Goal: Task Accomplishment & Management: Complete application form

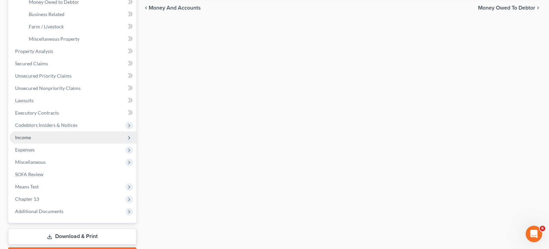
scroll to position [171, 0]
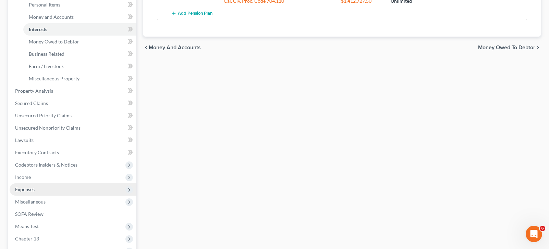
click at [31, 188] on span "Expenses" at bounding box center [25, 190] width 20 height 6
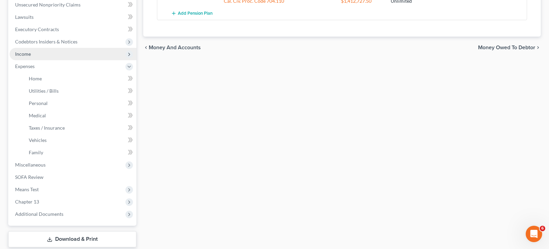
click at [27, 54] on span "Income" at bounding box center [23, 54] width 16 height 6
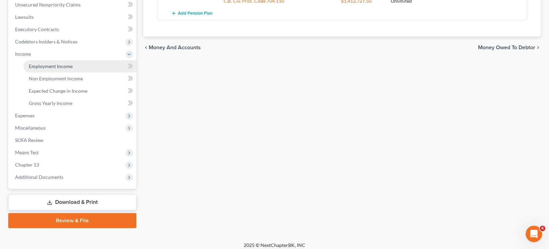
click at [60, 67] on span "Employment Income" at bounding box center [51, 66] width 44 height 6
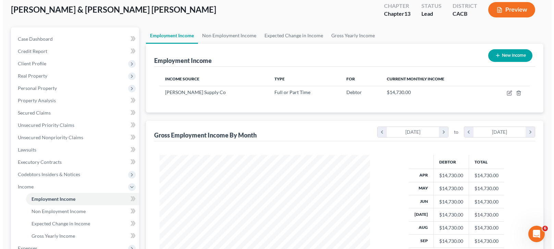
scroll to position [34, 0]
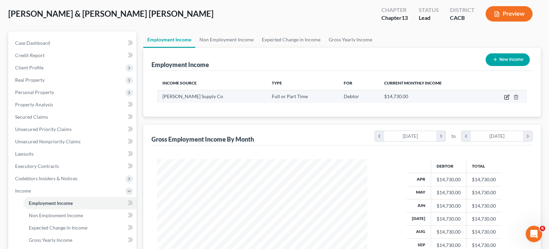
click at [507, 97] on icon "button" at bounding box center [506, 97] width 5 height 5
select select "0"
select select "14"
select select "0"
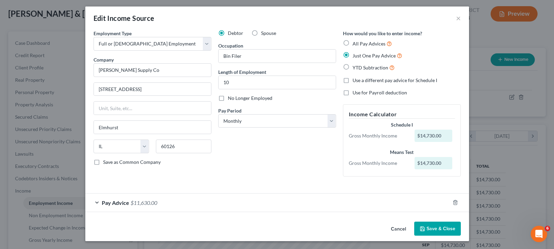
scroll to position [2, 0]
click at [202, 204] on div "Pay Advice $11,630.00" at bounding box center [267, 202] width 364 height 18
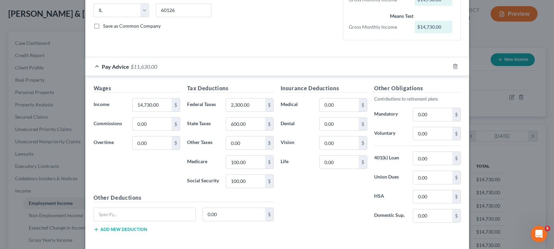
scroll to position [139, 0]
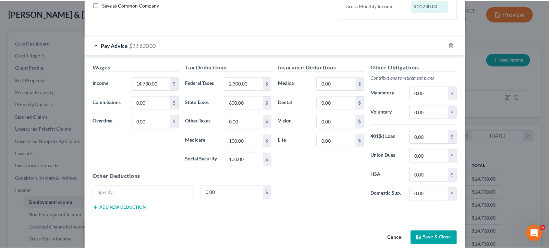
scroll to position [169, 0]
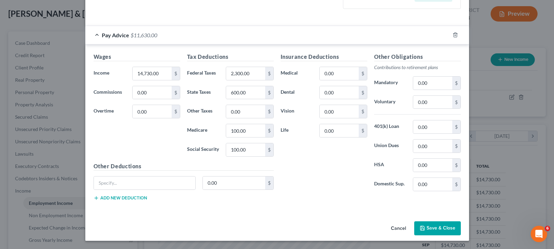
click at [127, 148] on div "Wages Income * 14,730.00 $ Commissions 0.00 $ Overtime 0.00 $" at bounding box center [136, 108] width 93 height 110
click at [327, 213] on div "Employment Type * Select Full or [DEMOGRAPHIC_DATA] Employment Self Employment …" at bounding box center [277, 40] width 384 height 357
click at [423, 226] on button "Save & Close" at bounding box center [437, 229] width 47 height 14
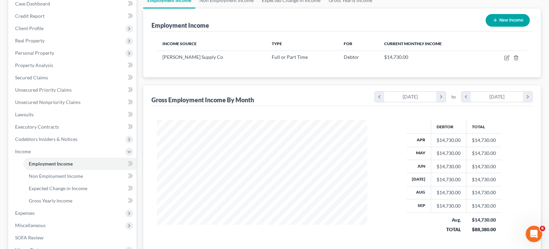
scroll to position [176, 0]
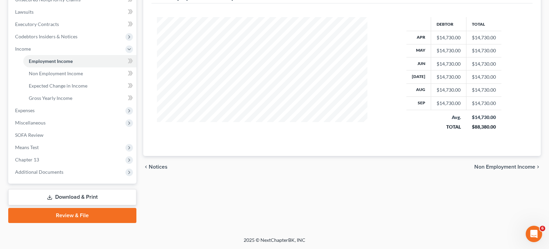
click at [488, 167] on span "Non Employment Income" at bounding box center [504, 166] width 61 height 5
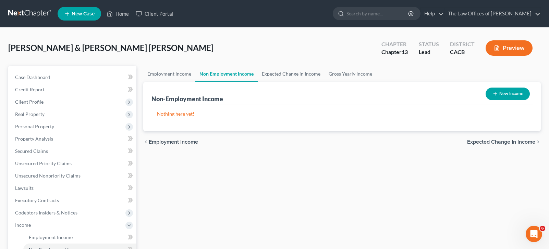
click at [480, 142] on span "Expected Change in Income" at bounding box center [501, 141] width 68 height 5
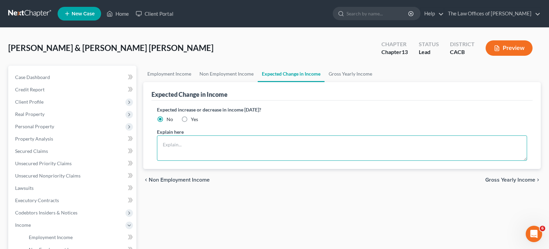
click at [290, 145] on textarea at bounding box center [342, 148] width 370 height 25
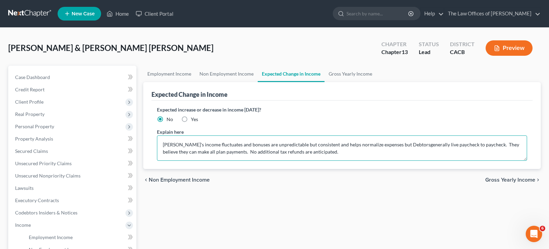
type textarea "Debtor's income fluctuates and bonuses are unpredictable but consistent and hel…"
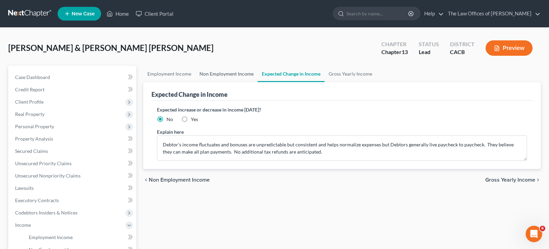
click at [235, 76] on link "Non Employment Income" at bounding box center [226, 74] width 62 height 16
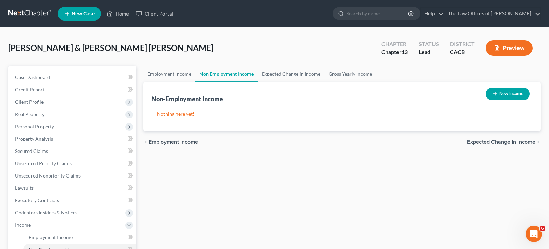
click at [503, 93] on button "New Income" at bounding box center [507, 94] width 44 height 13
select select "0"
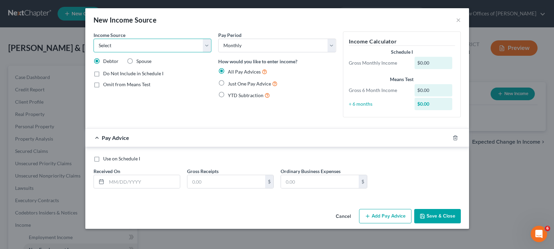
click at [130, 45] on select "Select Unemployment Disability (from employer) Pension Retirement Social Securi…" at bounding box center [152, 46] width 118 height 14
click at [123, 42] on select "Select Unemployment Disability (from employer) Pension Retirement Social Securi…" at bounding box center [152, 46] width 118 height 14
click at [344, 217] on button "Cancel" at bounding box center [343, 217] width 26 height 14
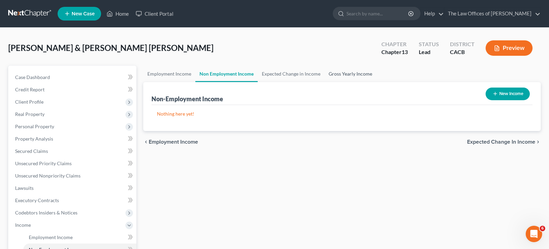
click at [341, 72] on link "Gross Yearly Income" at bounding box center [350, 74] width 52 height 16
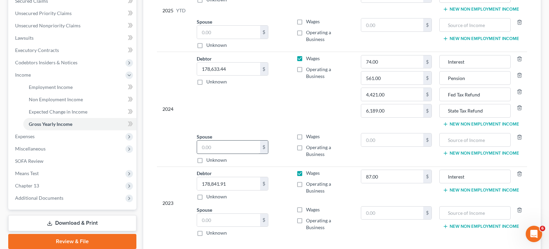
scroll to position [176, 0]
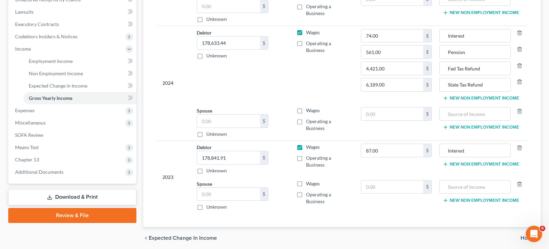
type input "97,249.44"
click at [526, 236] on span "Home" at bounding box center [527, 238] width 15 height 5
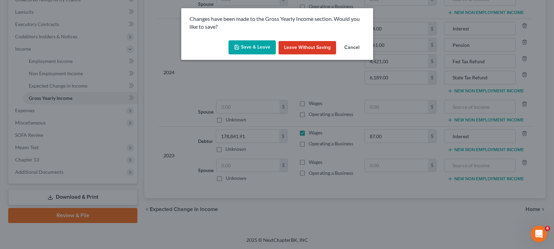
click at [253, 44] on button "Save & Leave" at bounding box center [251, 47] width 47 height 14
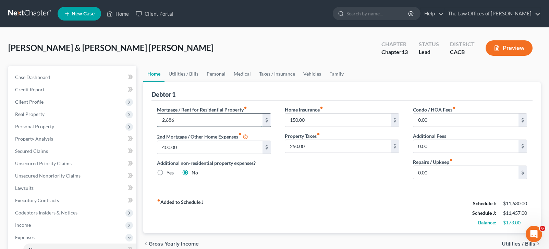
click at [196, 120] on input "2,686" at bounding box center [209, 120] width 105 height 13
type input "2,686.39"
click at [188, 147] on input "400.00" at bounding box center [209, 147] width 105 height 13
type input "529.92"
click at [291, 178] on div "Home Insurance fiber_manual_record 150.00 $ Property Taxes fiber_manual_record …" at bounding box center [342, 145] width 128 height 79
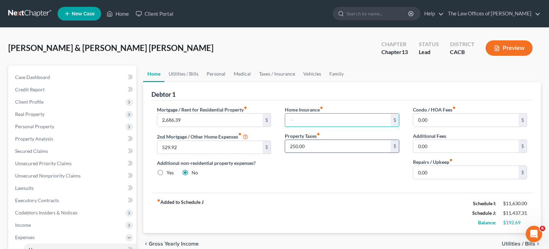
click at [309, 146] on input "250.00" at bounding box center [337, 146] width 105 height 13
click at [309, 174] on div "Home Insurance fiber_manual_record $ Property Taxes fiber_manual_record $" at bounding box center [342, 145] width 128 height 79
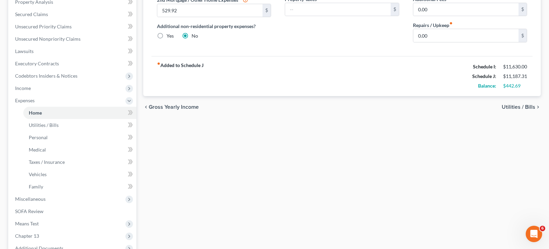
scroll to position [34, 0]
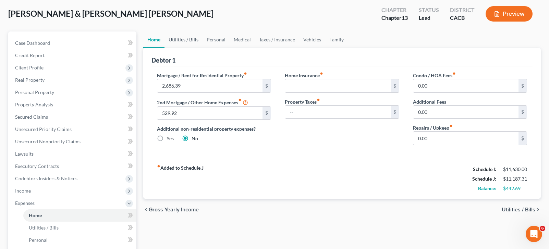
click at [189, 41] on link "Utilities / Bills" at bounding box center [183, 40] width 38 height 16
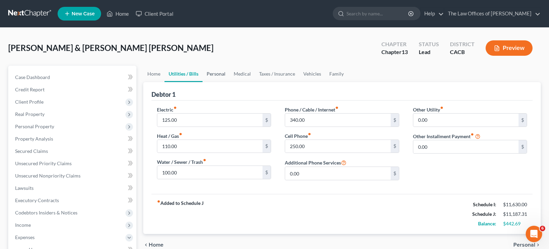
click at [222, 75] on link "Personal" at bounding box center [215, 74] width 27 height 16
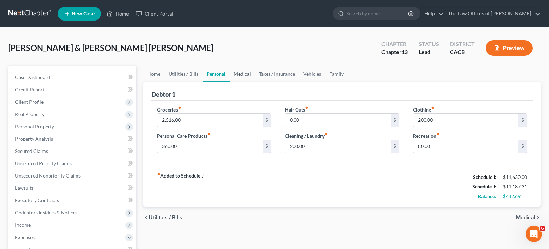
click at [237, 74] on link "Medical" at bounding box center [241, 74] width 25 height 16
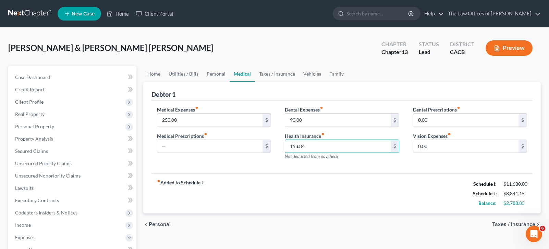
type input "153.84"
click at [254, 170] on div "Medical Expenses fiber_manual_record 250.00 $ Medical Prescriptions fiber_manua…" at bounding box center [341, 137] width 381 height 73
click at [284, 75] on link "Taxes / Insurance" at bounding box center [277, 74] width 44 height 16
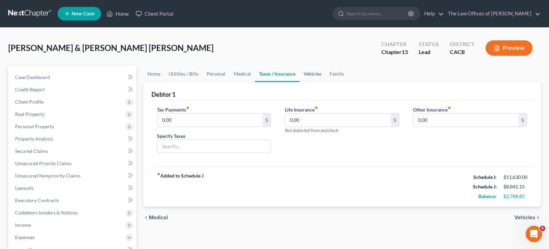
click at [313, 73] on link "Vehicles" at bounding box center [312, 74] width 26 height 16
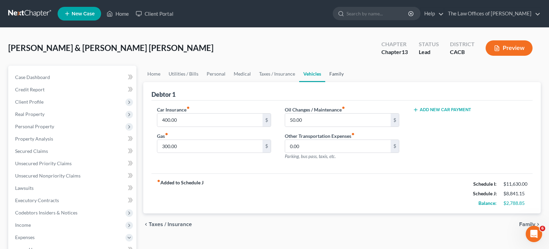
click at [336, 74] on link "Family" at bounding box center [336, 74] width 23 height 16
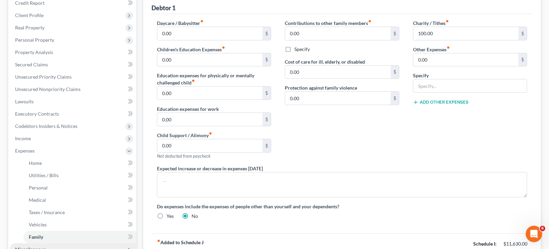
scroll to position [171, 0]
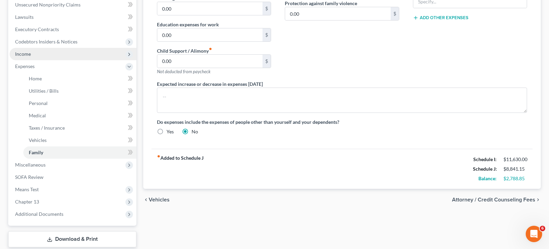
click at [27, 56] on span "Income" at bounding box center [23, 54] width 16 height 6
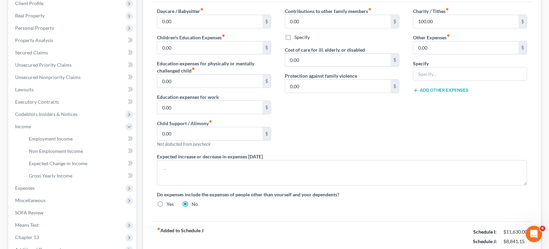
scroll to position [74, 0]
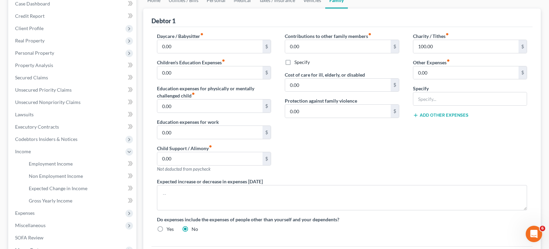
click at [323, 133] on div "Contributions to other family members fiber_manual_record 0.00 $ Specify Cost o…" at bounding box center [342, 106] width 128 height 146
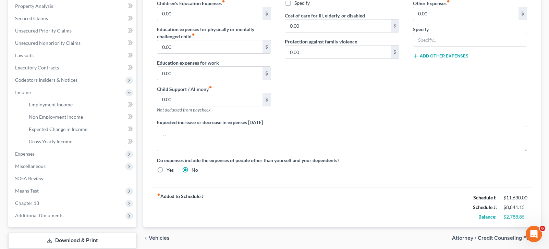
scroll to position [142, 0]
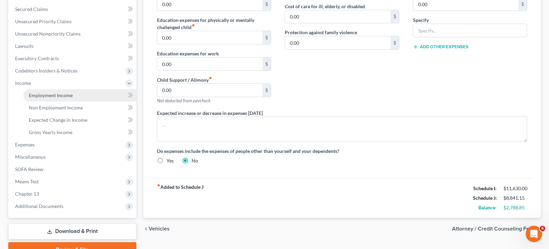
click at [58, 98] on span "Employment Income" at bounding box center [51, 95] width 44 height 6
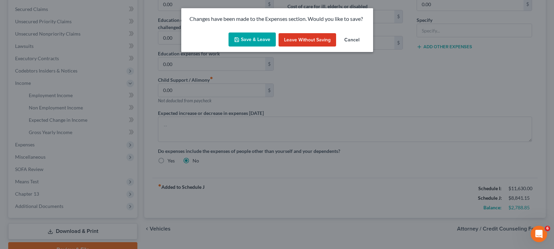
click at [262, 39] on button "Save & Leave" at bounding box center [251, 40] width 47 height 14
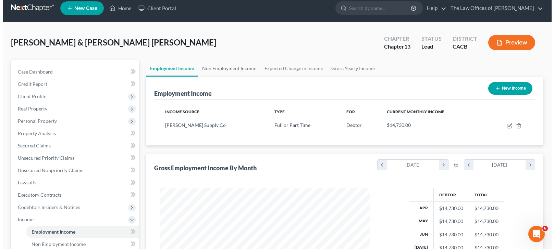
scroll to position [5, 0]
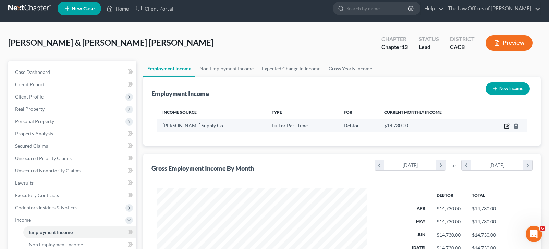
click at [505, 126] on icon "button" at bounding box center [506, 126] width 5 height 5
select select "0"
select select "14"
select select "0"
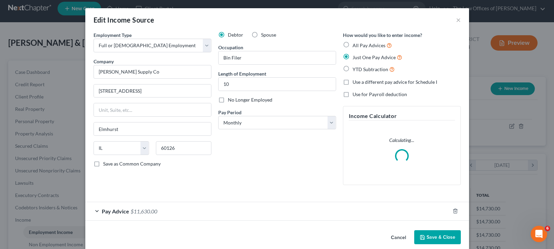
scroll to position [123, 226]
